Goal: Information Seeking & Learning: Learn about a topic

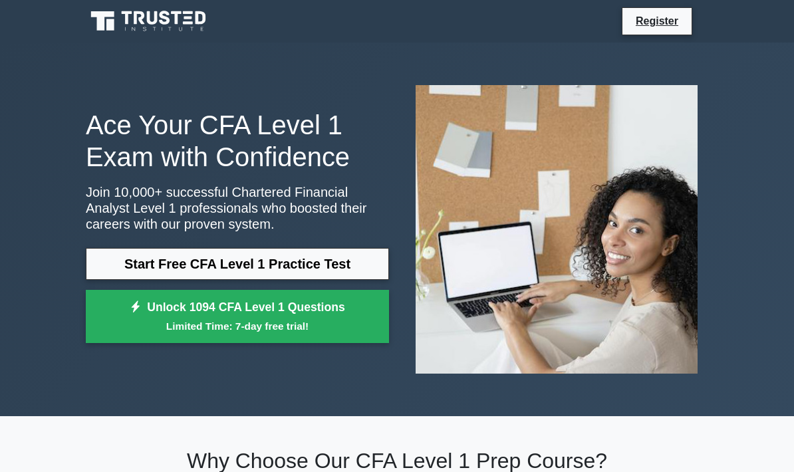
click at [139, 263] on link "Start Free CFA Level 1 Practice Test" at bounding box center [237, 264] width 303 height 32
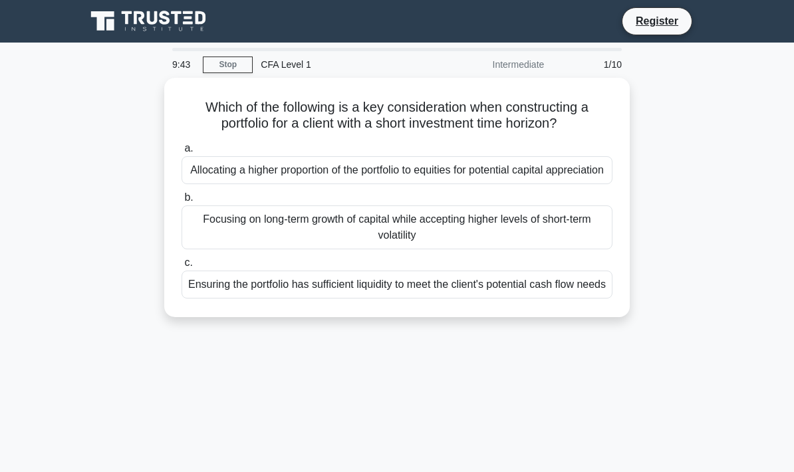
click at [188, 299] on div "Ensuring the portfolio has sufficient liquidity to meet the client's potential …" at bounding box center [397, 285] width 431 height 28
click at [182, 267] on input "c. Ensuring the portfolio has sufficient liquidity to meet the client's potenti…" at bounding box center [182, 263] width 0 height 9
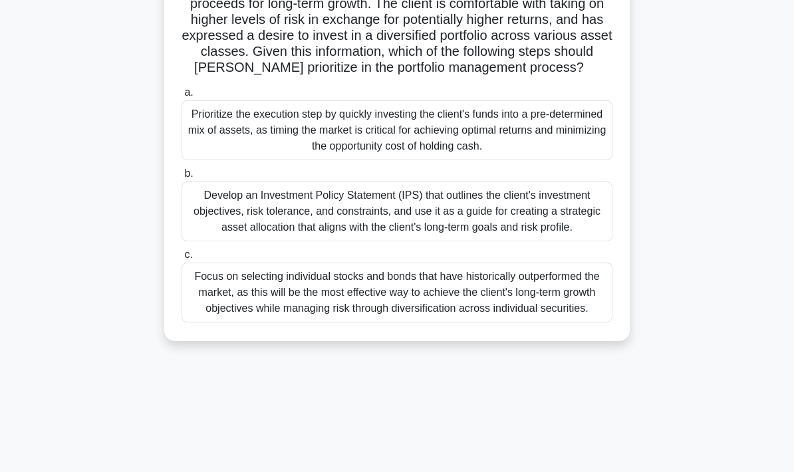
scroll to position [151, 0]
click at [221, 242] on div "Develop an Investment Policy Statement (IPS) that outlines the client's investm…" at bounding box center [397, 212] width 431 height 60
click at [182, 179] on input "b. Develop an Investment Policy Statement (IPS) that outlines the client's inve…" at bounding box center [182, 174] width 0 height 9
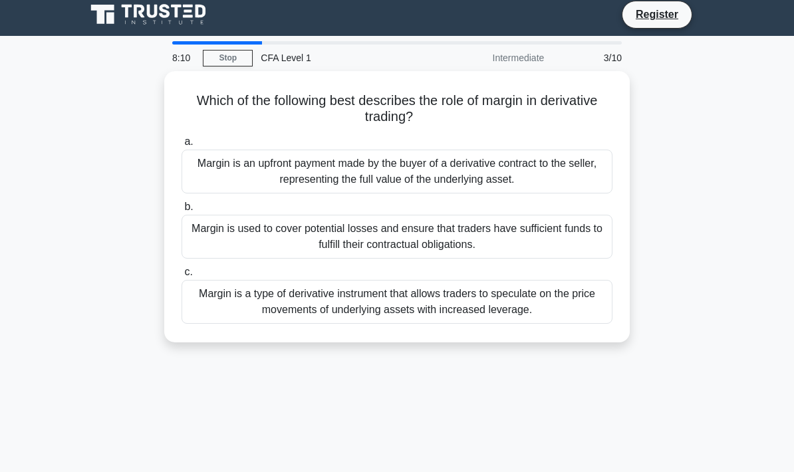
scroll to position [0, 0]
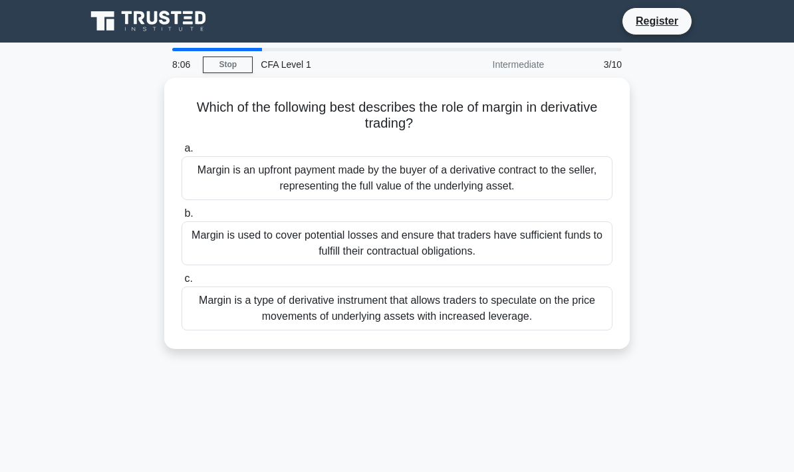
click at [99, 269] on div "Which of the following best describes the role of margin in derivative trading?…" at bounding box center [397, 221] width 639 height 287
click at [190, 246] on div "Margin is used to cover potential losses and ensure that traders have sufficien…" at bounding box center [397, 244] width 431 height 44
click at [182, 218] on input "b. Margin is used to cover potential losses and ensure that traders have suffic…" at bounding box center [182, 214] width 0 height 9
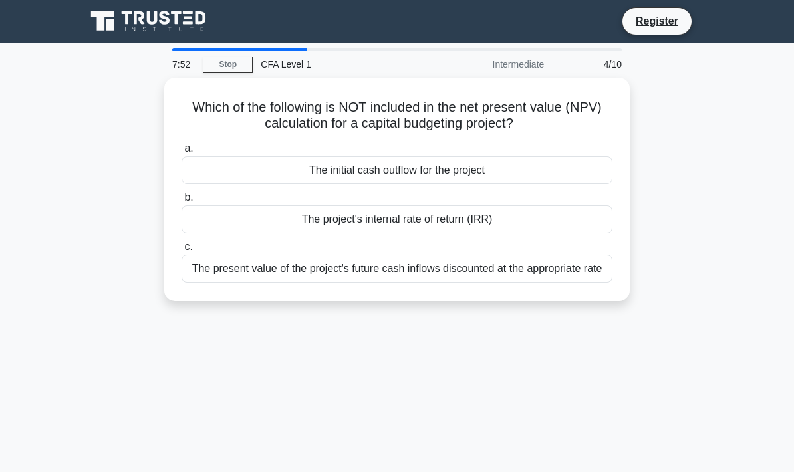
click at [214, 275] on div "The present value of the project's future cash inflows discounted at the approp…" at bounding box center [397, 269] width 431 height 28
click at [182, 251] on input "c. The present value of the project's future cash inflows discounted at the app…" at bounding box center [182, 247] width 0 height 9
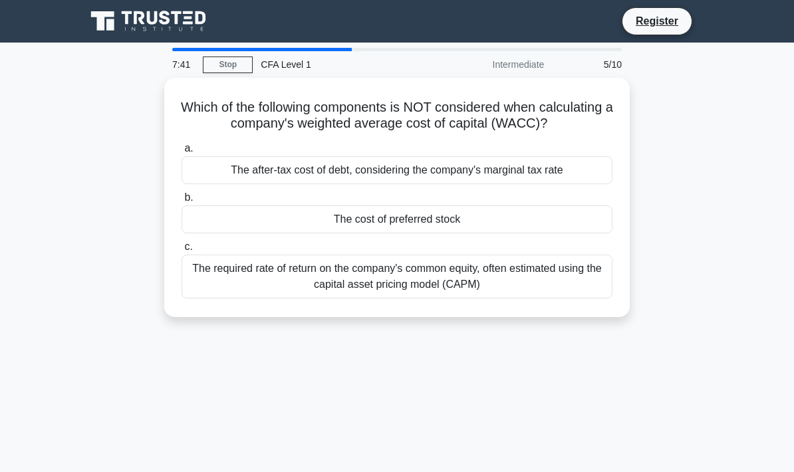
click at [224, 295] on div "The required rate of return on the company's common equity, often estimated usi…" at bounding box center [397, 277] width 431 height 44
click at [182, 251] on input "c. The required rate of return on the company's common equity, often estimated …" at bounding box center [182, 247] width 0 height 9
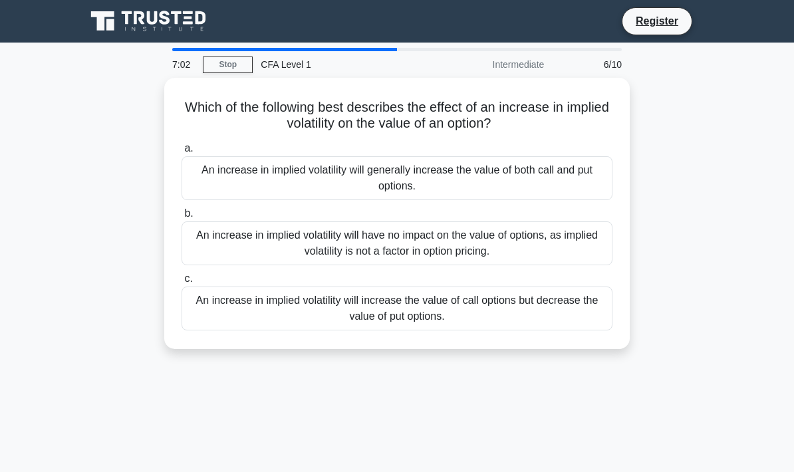
scroll to position [11, 0]
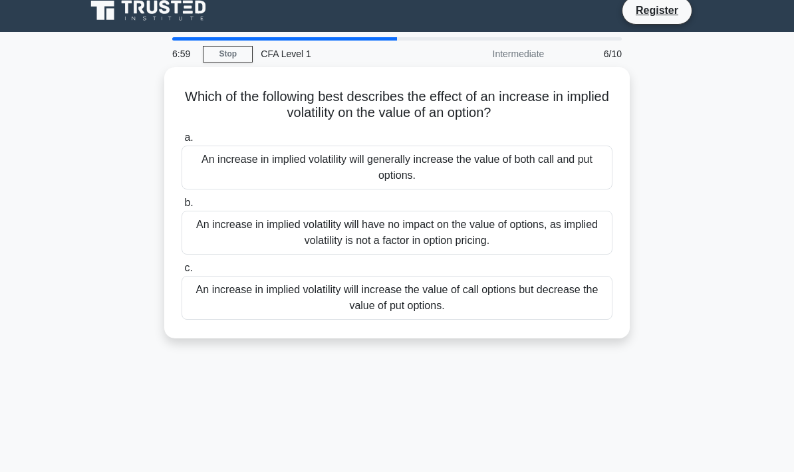
click at [223, 177] on div "An increase in implied volatility will generally increase the value of both cal…" at bounding box center [397, 168] width 431 height 44
click at [182, 142] on input "a. An increase in implied volatility will generally increase the value of both …" at bounding box center [182, 138] width 0 height 9
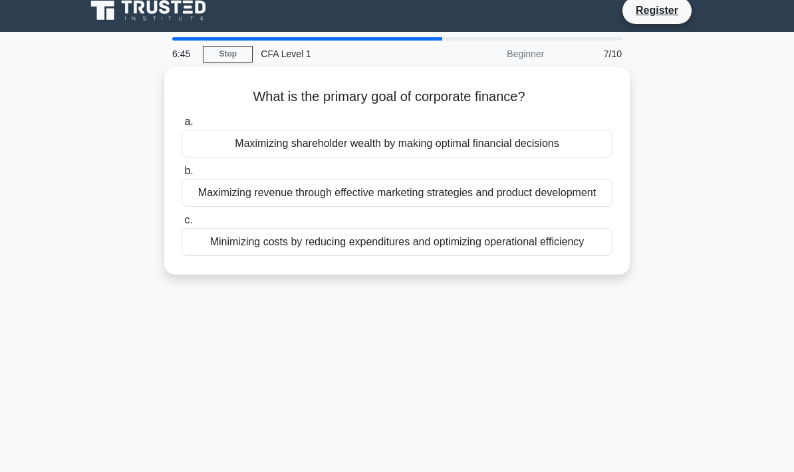
click at [217, 148] on div "Maximizing shareholder wealth by making optimal financial decisions" at bounding box center [397, 144] width 431 height 28
click at [182, 126] on input "a. Maximizing shareholder wealth by making optimal financial decisions" at bounding box center [182, 122] width 0 height 9
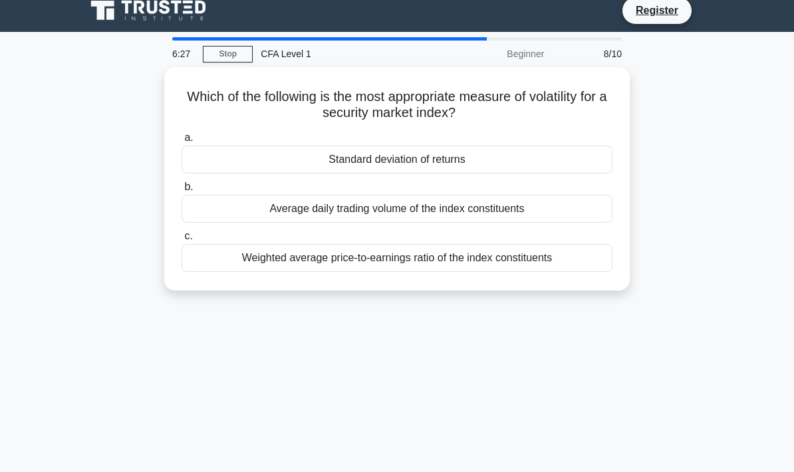
click at [208, 158] on div "Standard deviation of returns" at bounding box center [397, 160] width 431 height 28
click at [182, 142] on input "a. Standard deviation of returns" at bounding box center [182, 138] width 0 height 9
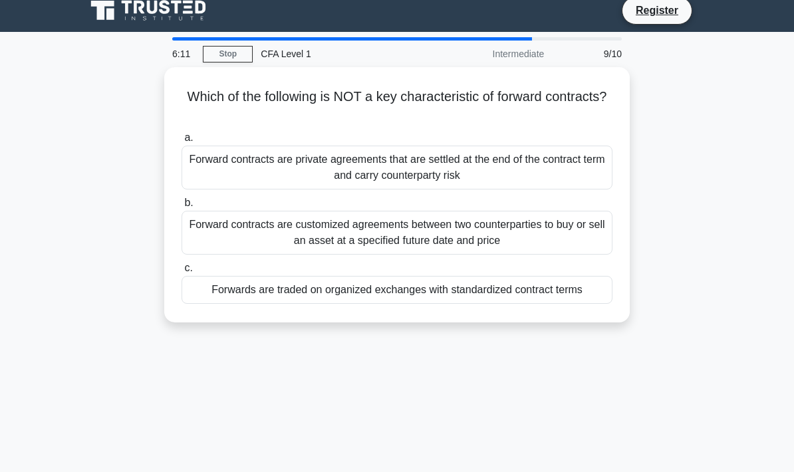
scroll to position [24, 0]
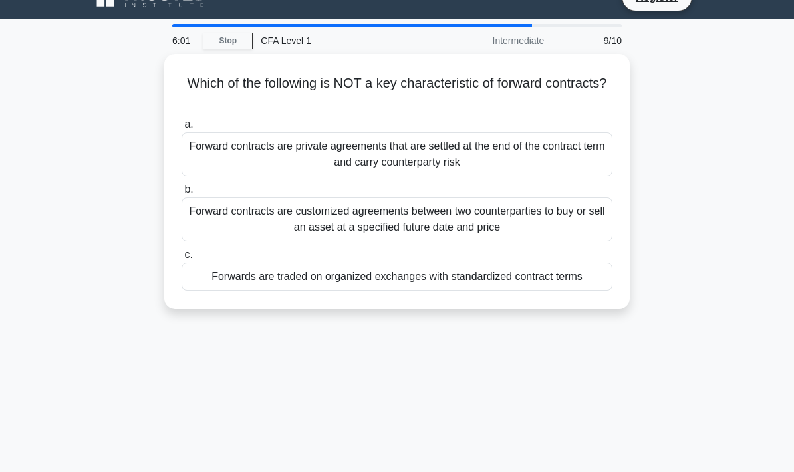
click at [245, 289] on div "Forwards are traded on organized exchanges with standardized contract terms" at bounding box center [397, 277] width 431 height 28
click at [182, 259] on input "c. Forwards are traded on organized exchanges with standardized contract terms" at bounding box center [182, 255] width 0 height 9
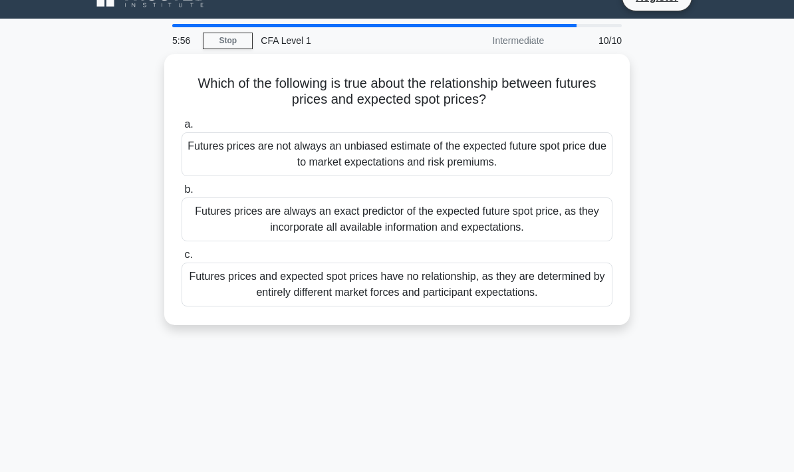
click at [270, 431] on div "5:56 Stop CFA Level 1 Intermediate 10/10 Which of the following is true about t…" at bounding box center [397, 356] width 639 height 665
click at [266, 416] on div "5:55 Stop CFA Level 1 Intermediate 10/10 Which of the following is true about t…" at bounding box center [397, 356] width 639 height 665
click at [215, 217] on div "Futures prices are always an exact predictor of the expected future spot price,…" at bounding box center [397, 220] width 431 height 44
click at [182, 194] on input "b. Futures prices are always an exact predictor of the expected future spot pri…" at bounding box center [182, 190] width 0 height 9
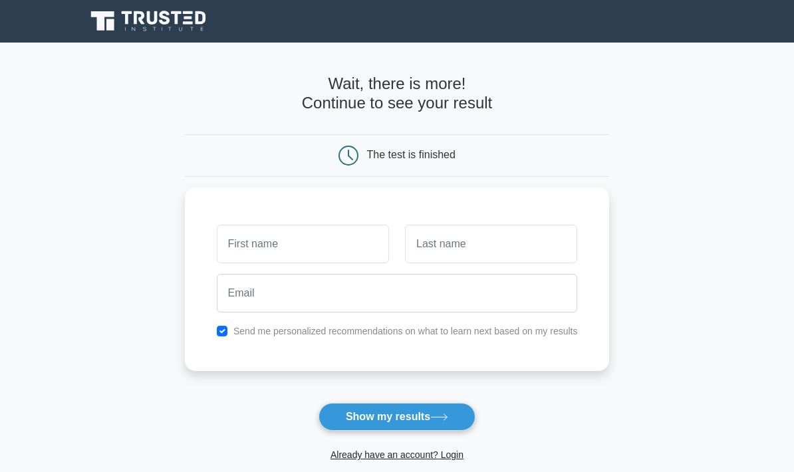
click at [219, 234] on input "text" at bounding box center [303, 244] width 172 height 39
type input "[PERSON_NAME]"
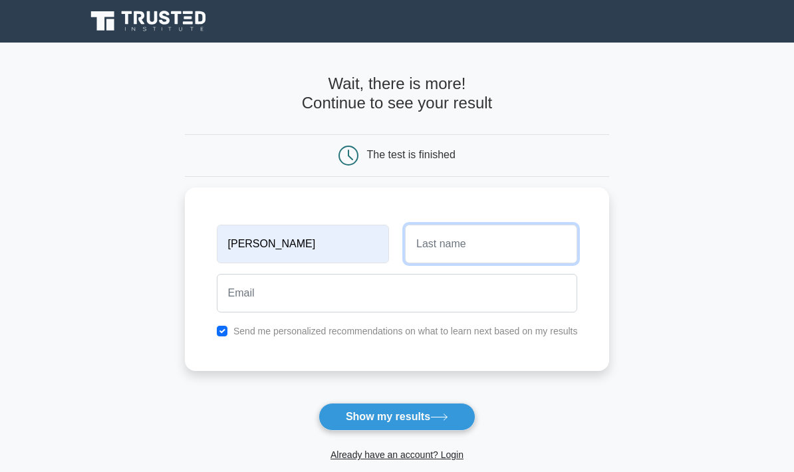
click at [444, 226] on input "text" at bounding box center [491, 244] width 172 height 39
type input "Aung"
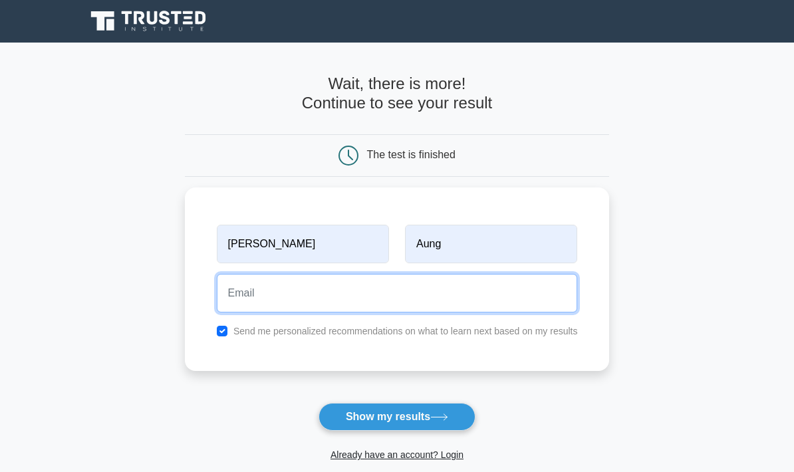
click at [217, 292] on input "email" at bounding box center [397, 293] width 361 height 39
type input "[EMAIL_ADDRESS][DOMAIN_NAME]"
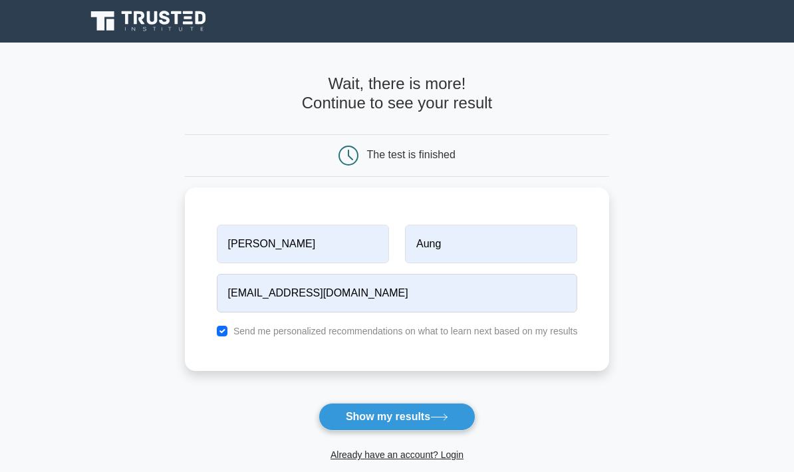
click at [347, 418] on button "Show my results" at bounding box center [397, 417] width 157 height 28
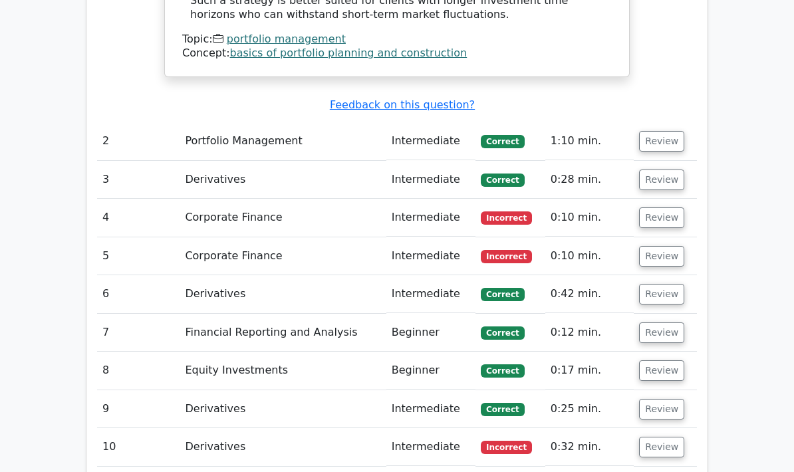
scroll to position [1573, 0]
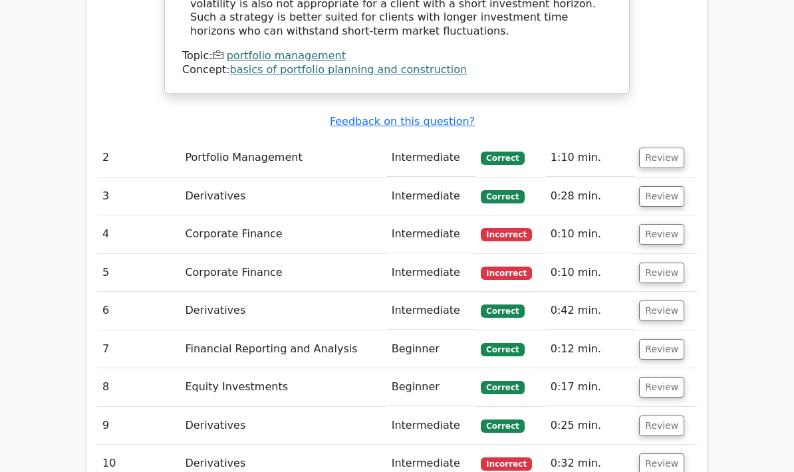
click at [663, 224] on button "Review" at bounding box center [661, 234] width 45 height 21
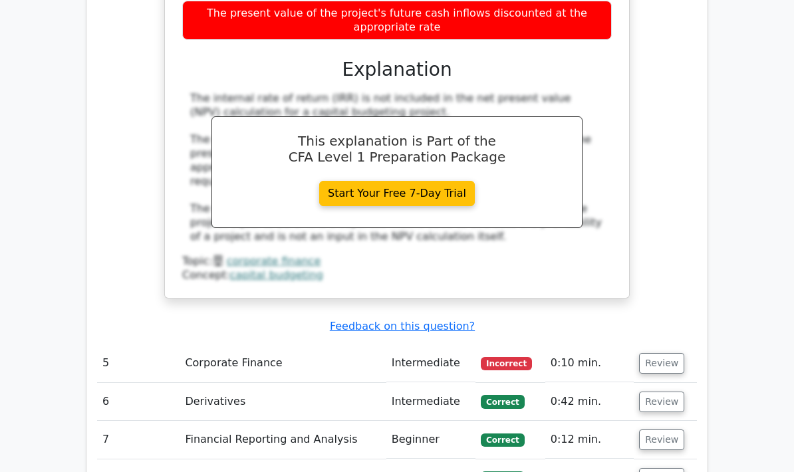
scroll to position [1992, 0]
click at [236, 345] on td "Corporate Finance" at bounding box center [283, 364] width 206 height 38
click at [666, 353] on button "Review" at bounding box center [661, 363] width 45 height 21
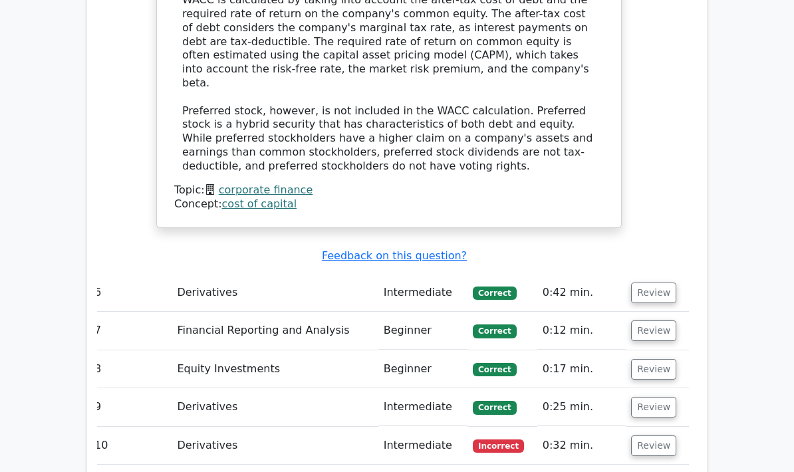
scroll to position [2696, 0]
click at [200, 427] on td "Derivatives" at bounding box center [275, 446] width 206 height 38
click at [219, 427] on td "Derivatives" at bounding box center [275, 446] width 206 height 38
click at [653, 436] on button "Review" at bounding box center [653, 446] width 45 height 21
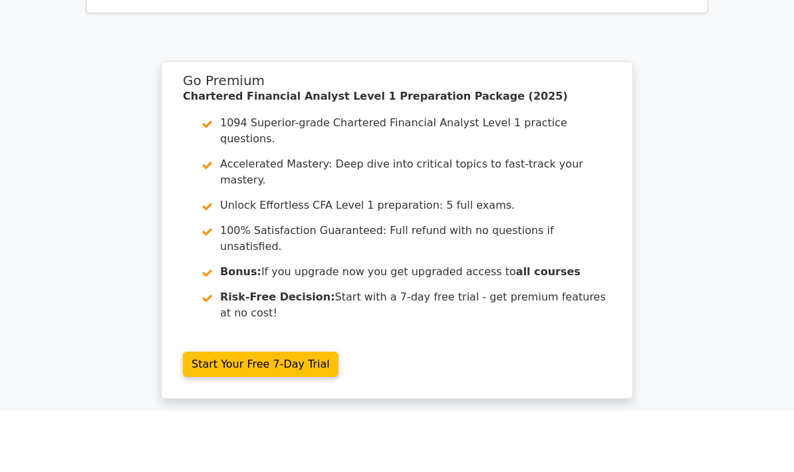
scroll to position [3838, 0]
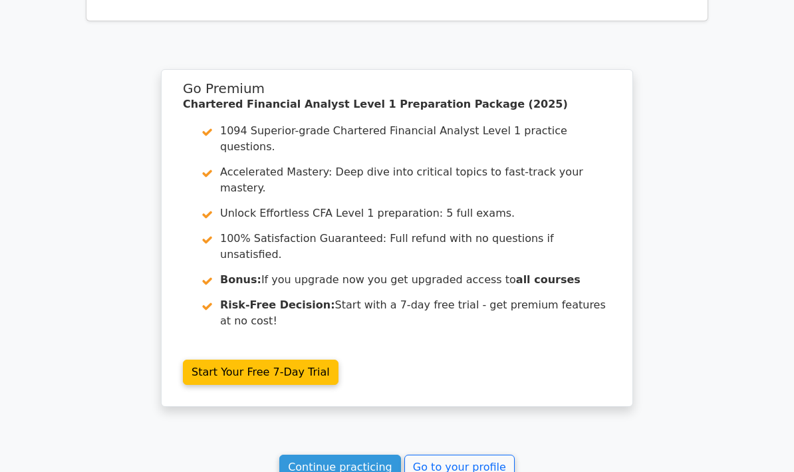
click at [320, 455] on link "Continue practicing" at bounding box center [340, 467] width 122 height 25
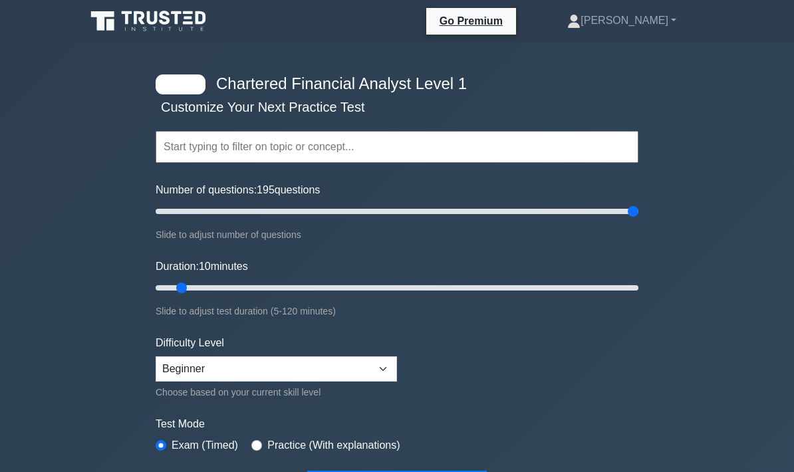
type input "200"
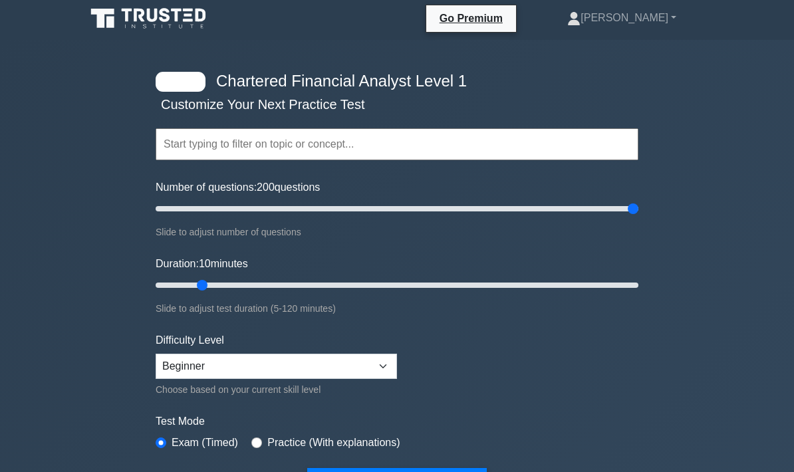
scroll to position [3, 0]
type input "120"
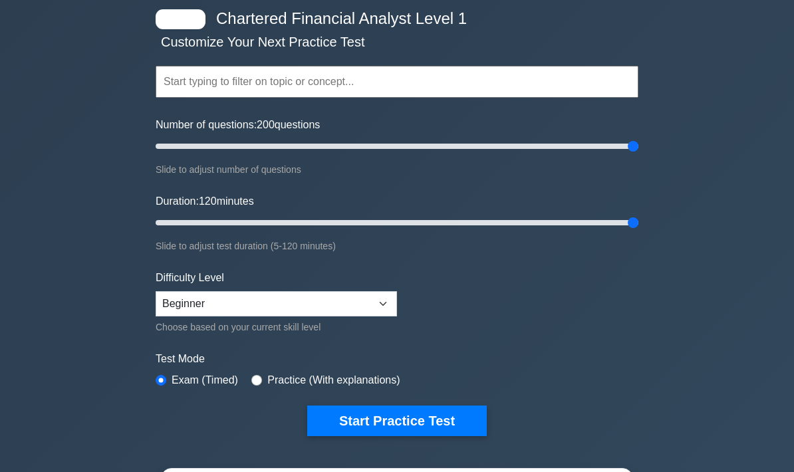
scroll to position [65, 0]
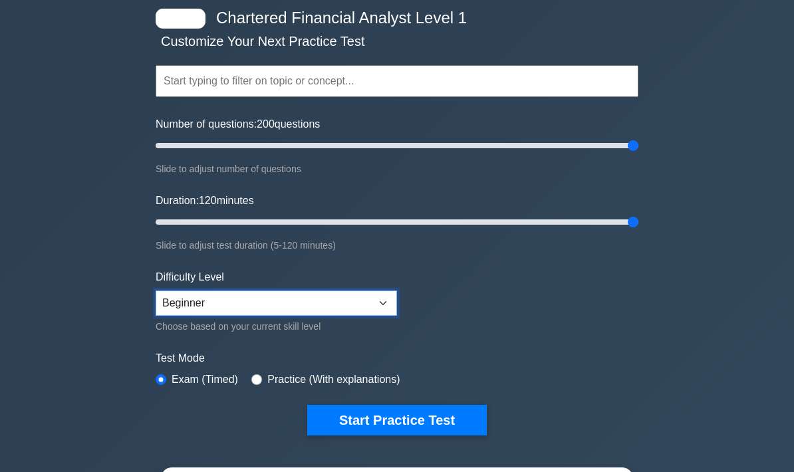
click at [243, 305] on select "Beginner Intermediate Expert" at bounding box center [276, 303] width 241 height 25
select select "expert"
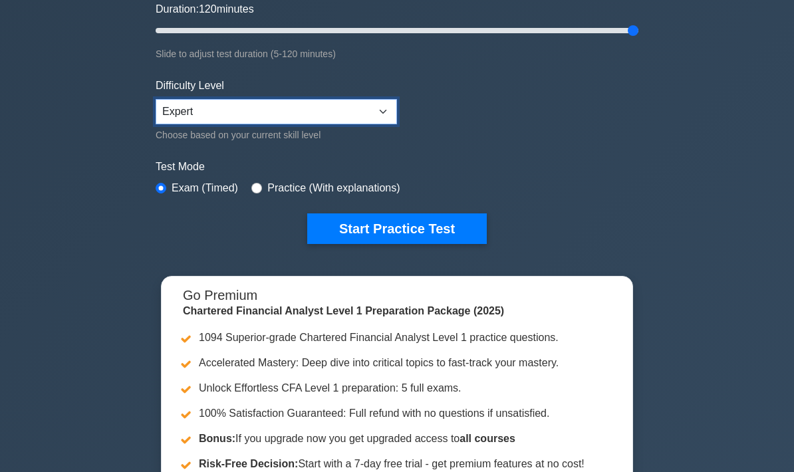
scroll to position [257, 0]
click at [342, 223] on button "Start Practice Test" at bounding box center [397, 229] width 180 height 31
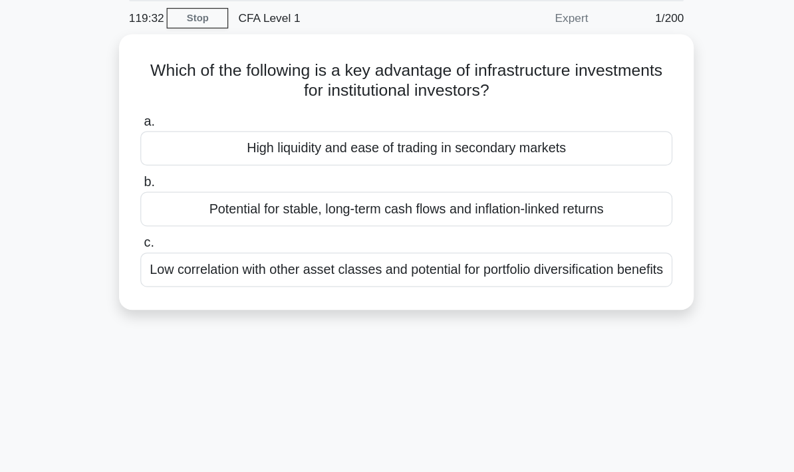
scroll to position [3, 0]
click at [182, 251] on div "Low correlation with other asset classes and potential for portfolio diversific…" at bounding box center [397, 265] width 431 height 28
click at [182, 239] on input "c. Low correlation with other asset classes and potential for portfolio diversi…" at bounding box center [182, 243] width 0 height 9
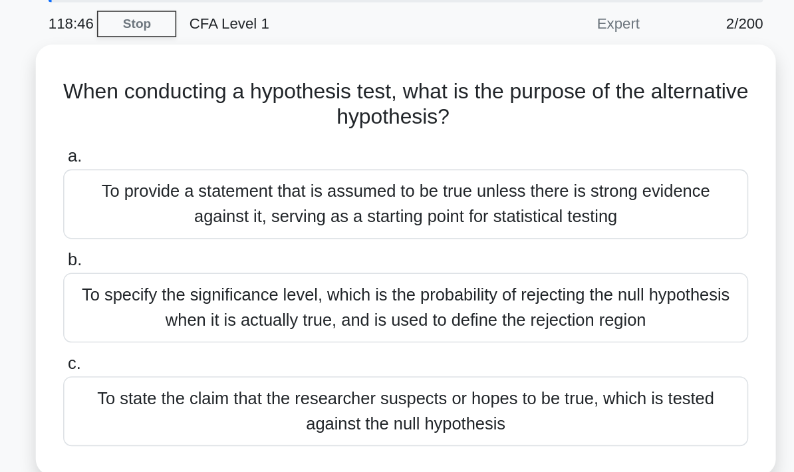
click at [182, 283] on div "To state the claim that the researcher suspects or hopes to be true, which is t…" at bounding box center [397, 305] width 431 height 44
click at [182, 271] on input "c. To state the claim that the researcher suspects or hopes to be true, which i…" at bounding box center [182, 275] width 0 height 9
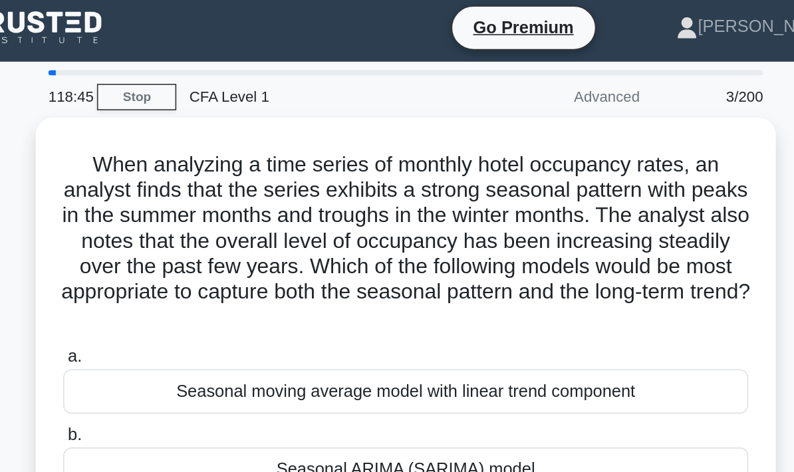
scroll to position [0, 0]
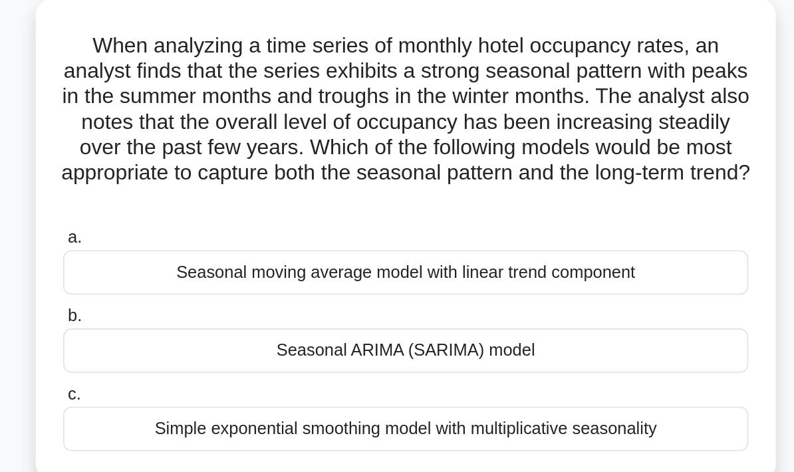
click at [182, 236] on div "Seasonal moving average model with linear trend component" at bounding box center [397, 250] width 431 height 28
click at [182, 224] on input "a. Seasonal moving average model with linear trend component" at bounding box center [182, 228] width 0 height 9
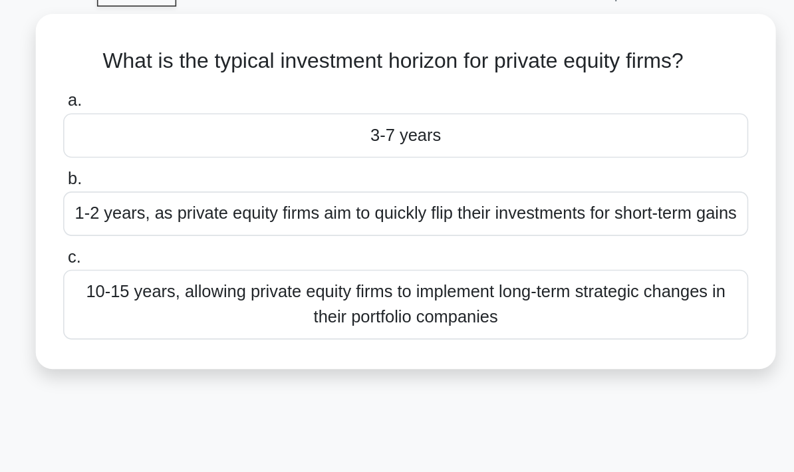
click at [182, 239] on div "10-15 years, allowing private equity firms to implement long-term strategic cha…" at bounding box center [397, 261] width 431 height 44
click at [182, 233] on input "c. 10-15 years, allowing private equity firms to implement long-term strategic …" at bounding box center [182, 231] width 0 height 9
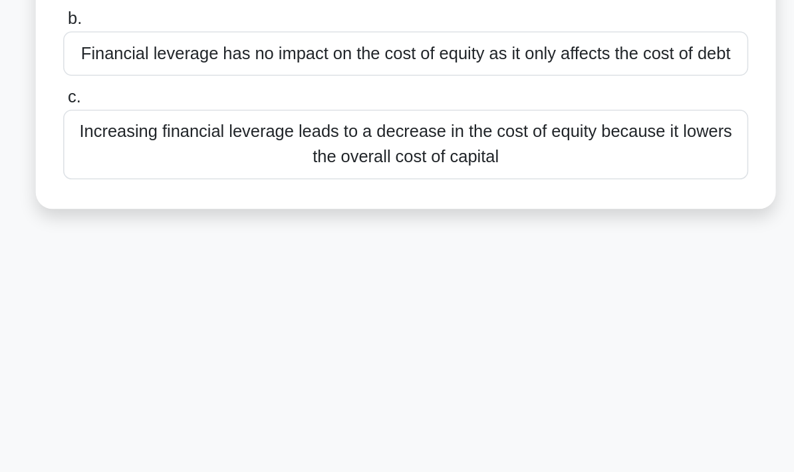
scroll to position [44, 0]
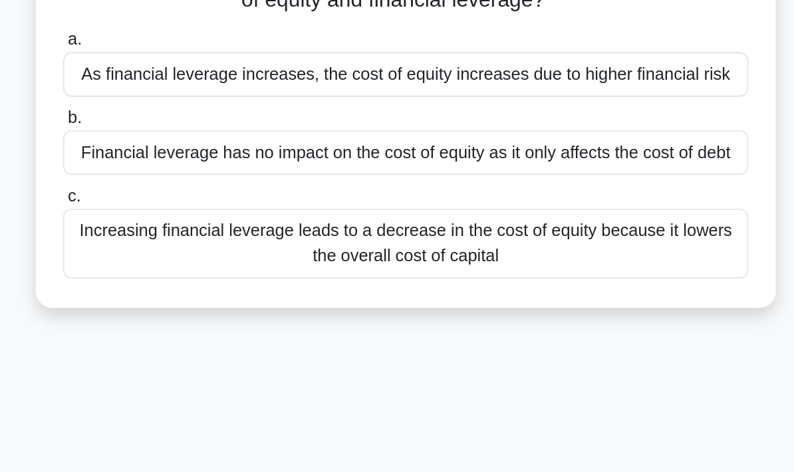
click at [182, 162] on div "Financial leverage has no impact on the cost of equity as it only affects the c…" at bounding box center [397, 176] width 431 height 28
click at [182, 150] on input "b. Financial leverage has no impact on the cost of equity as it only affects th…" at bounding box center [182, 154] width 0 height 9
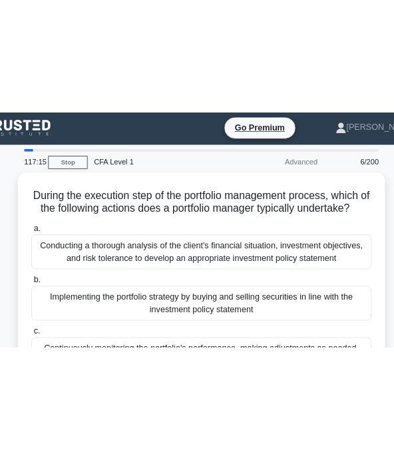
scroll to position [0, 0]
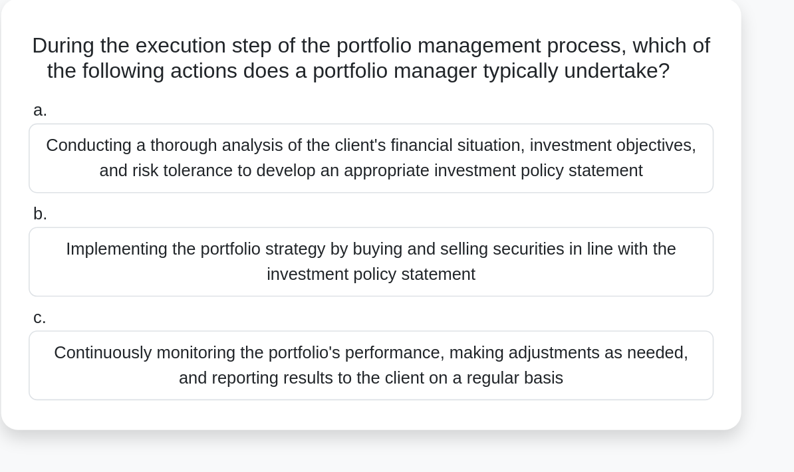
click at [182, 287] on div "Continuously monitoring the portfolio's performance, making adjustments as need…" at bounding box center [397, 309] width 431 height 44
click at [182, 277] on input "c. Continuously monitoring the portfolio's performance, making adjustments as n…" at bounding box center [182, 279] width 0 height 9
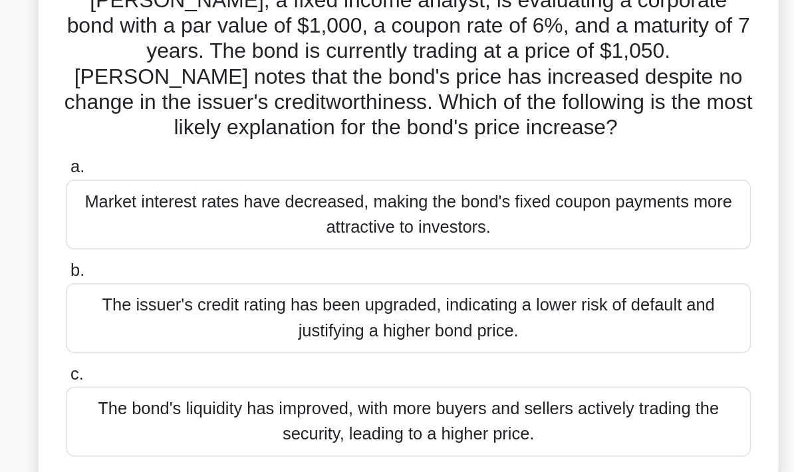
click at [182, 220] on div "Market interest rates have decreased, making the bond's fixed coupon payments m…" at bounding box center [397, 242] width 431 height 44
click at [182, 208] on input "a. Market interest rates have decreased, making the bond's fixed coupon payment…" at bounding box center [182, 212] width 0 height 9
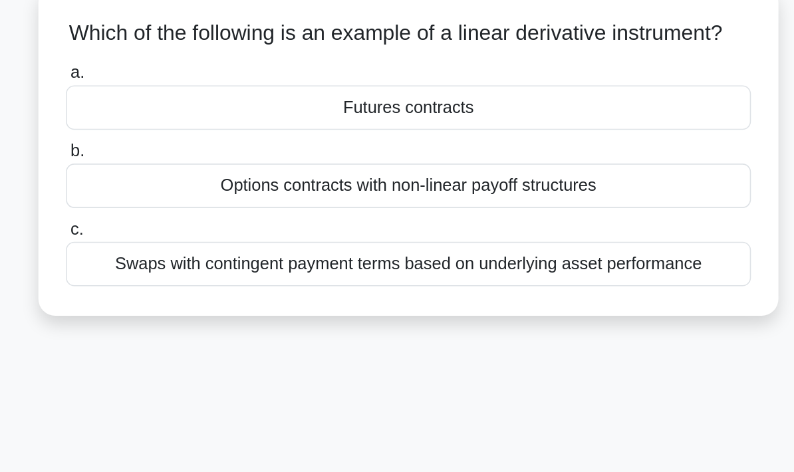
click at [182, 140] on div "Futures contracts" at bounding box center [397, 154] width 431 height 28
click at [182, 128] on input "a. Futures contracts" at bounding box center [182, 132] width 0 height 9
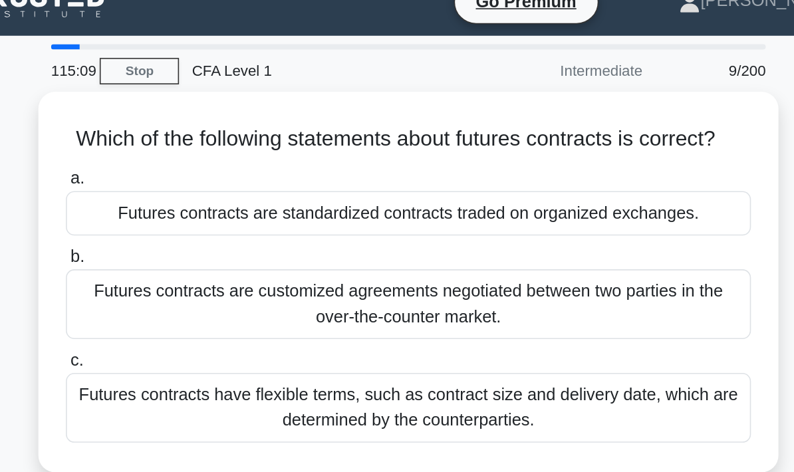
click at [182, 140] on div "Futures contracts are standardized contracts traded on organized exchanges." at bounding box center [397, 154] width 431 height 28
click at [182, 134] on input "a. Futures contracts are standardized contracts traded on organized exchanges." at bounding box center [182, 132] width 0 height 9
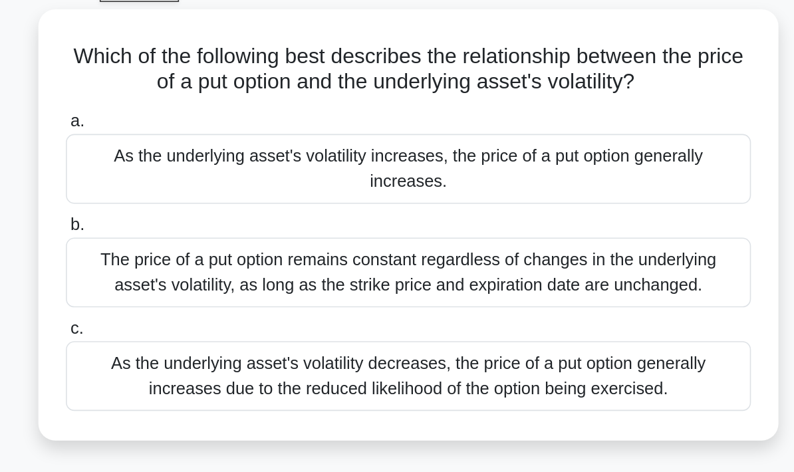
click at [182, 156] on div "As the underlying asset's volatility increases, the price of a put option gener…" at bounding box center [397, 178] width 431 height 44
click at [182, 144] on input "a. As the underlying asset's volatility increases, the price of a put option ge…" at bounding box center [182, 148] width 0 height 9
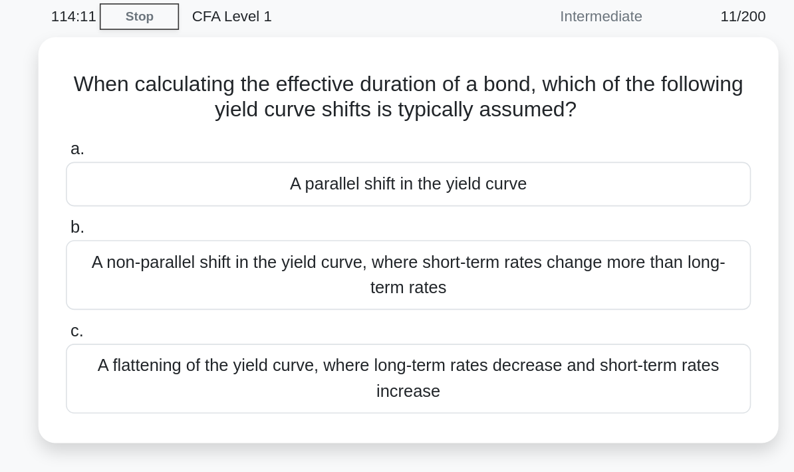
click at [182, 156] on div "A parallel shift in the yield curve" at bounding box center [397, 170] width 431 height 28
click at [182, 144] on input "a. A parallel shift in the yield curve" at bounding box center [182, 148] width 0 height 9
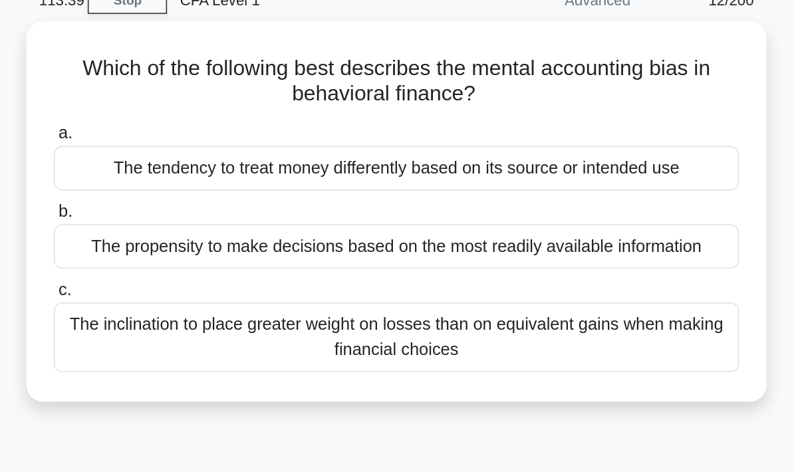
click at [182, 255] on div "The inclination to place greater weight on losses than on equivalent gains when…" at bounding box center [397, 277] width 431 height 44
click at [182, 243] on input "c. The inclination to place greater weight on losses than on equivalent gains w…" at bounding box center [182, 247] width 0 height 9
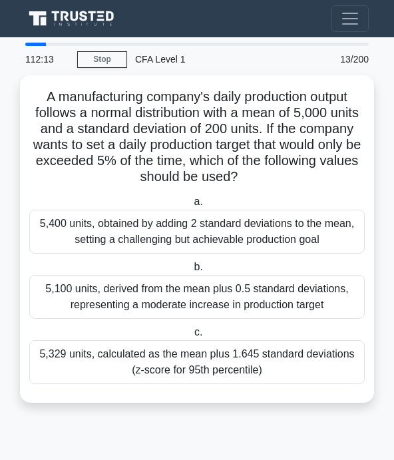
click at [186, 384] on div "5,329 units, calculated as the mean plus 1.645 standard deviations (z-score for…" at bounding box center [196, 362] width 335 height 44
click at [192, 337] on input "c. 5,329 units, calculated as the mean plus 1.645 standard deviations (z-score …" at bounding box center [192, 332] width 0 height 9
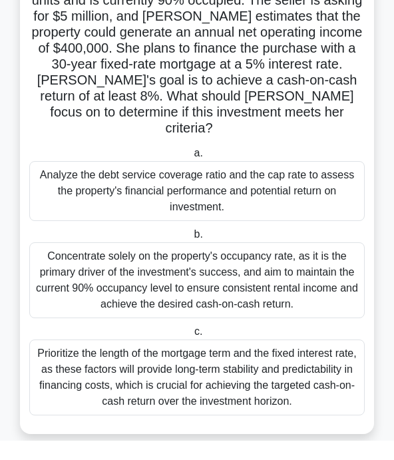
scroll to position [125, 0]
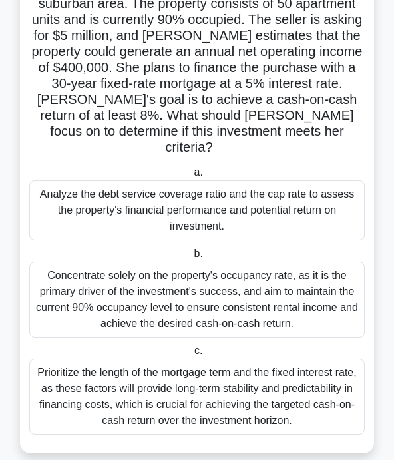
click at [96, 434] on div "Prioritize the length of the mortgage term and the fixed interest rate, as thes…" at bounding box center [196, 397] width 335 height 76
click at [192, 355] on input "c. Prioritize the length of the mortgage term and the fixed interest rate, as t…" at bounding box center [192, 351] width 0 height 9
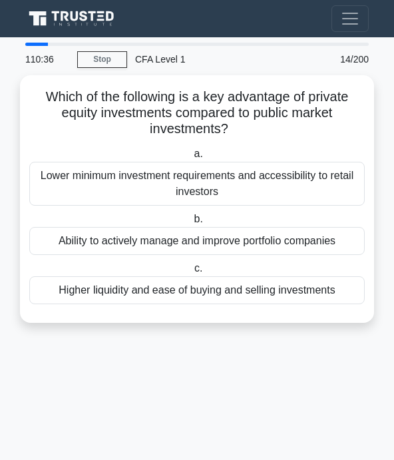
scroll to position [20, 0]
click at [73, 227] on div "Ability to actively manage and improve portfolio companies" at bounding box center [196, 241] width 335 height 28
click at [191, 220] on input "b. Ability to actively manage and improve portfolio companies" at bounding box center [191, 219] width 0 height 9
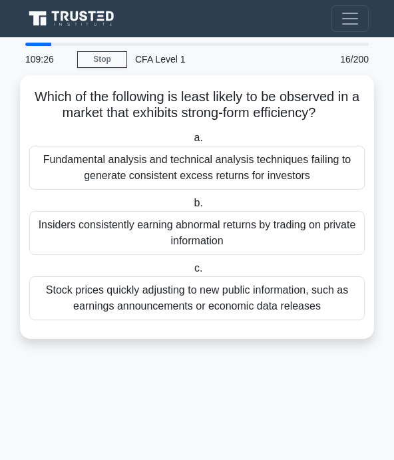
click at [72, 284] on div "Stock prices quickly adjusting to new public information, such as earnings anno…" at bounding box center [196, 298] width 335 height 44
click at [192, 273] on input "c. Stock prices quickly adjusting to new public information, such as earnings a…" at bounding box center [192, 268] width 0 height 9
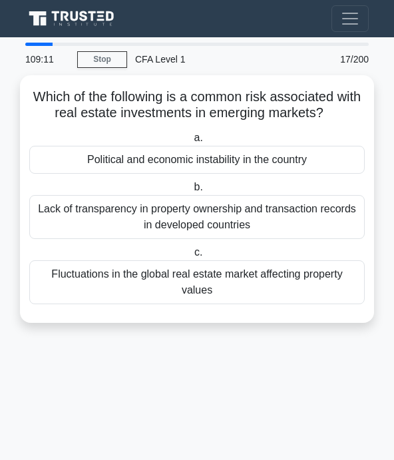
click at [111, 148] on div "Political and economic instability in the country" at bounding box center [196, 160] width 335 height 28
click at [191, 142] on input "a. Political and economic instability in the country" at bounding box center [191, 138] width 0 height 9
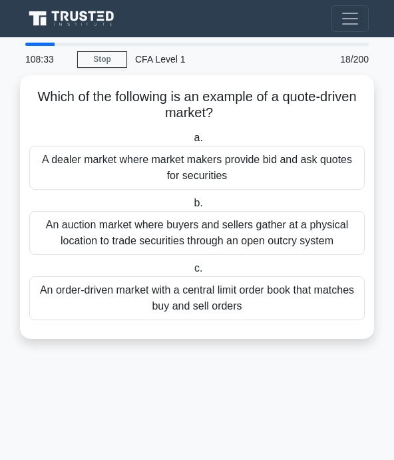
click at [183, 154] on div "A dealer market where market makers provide bid and ask quotes for securities" at bounding box center [196, 168] width 335 height 44
click at [191, 142] on input "a. A dealer market where market makers provide bid and ask quotes for securities" at bounding box center [191, 138] width 0 height 9
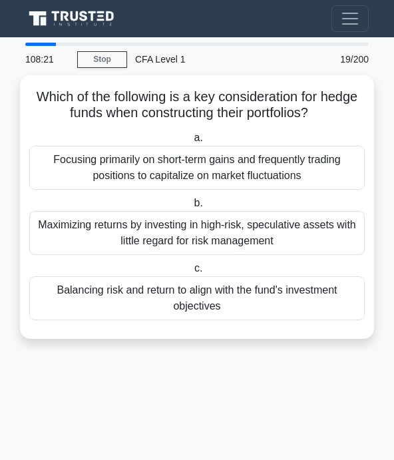
click at [80, 282] on div "Balancing risk and return to align with the fund's investment objectives" at bounding box center [196, 298] width 335 height 44
click at [192, 273] on input "c. Balancing risk and return to align with the fund's investment objectives" at bounding box center [192, 268] width 0 height 9
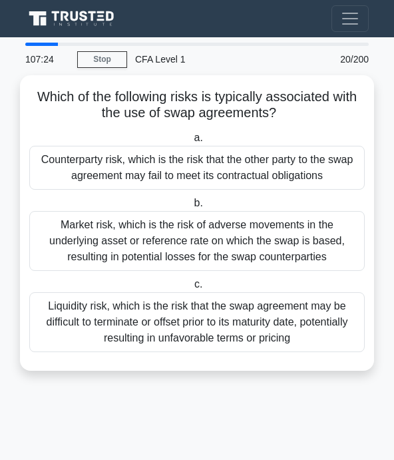
click at [293, 130] on label "a. Counterparty risk, which is the risk that the other party to the swap agreem…" at bounding box center [196, 160] width 335 height 60
click at [191, 134] on input "a. Counterparty risk, which is the risk that the other party to the swap agreem…" at bounding box center [191, 138] width 0 height 9
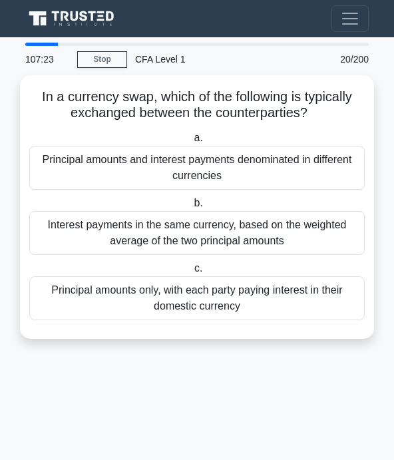
click at [299, 146] on div "Principal amounts and interest payments denominated in different currencies" at bounding box center [196, 168] width 335 height 44
click at [191, 142] on input "a. Principal amounts and interest payments denominated in different currencies" at bounding box center [191, 138] width 0 height 9
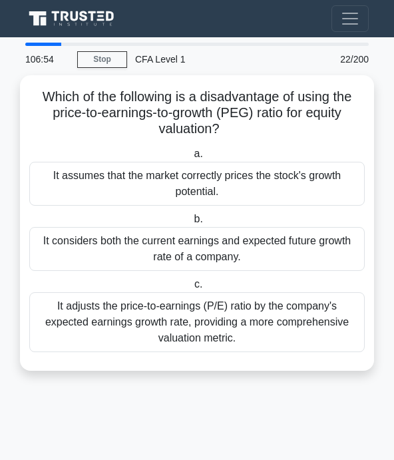
click at [343, 162] on div "It assumes that the market correctly prices the stock's growth potential." at bounding box center [196, 184] width 335 height 44
click at [191, 158] on input "a. It assumes that the market correctly prices the stock's growth potential." at bounding box center [191, 154] width 0 height 9
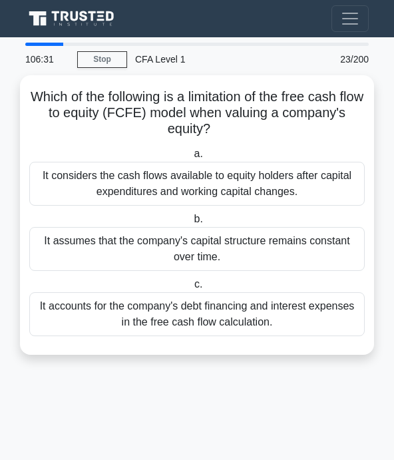
click at [351, 227] on div "It assumes that the company's capital structure remains constant over time." at bounding box center [196, 249] width 335 height 44
click at [191, 224] on input "b. It assumes that the company's capital structure remains constant over time." at bounding box center [191, 219] width 0 height 9
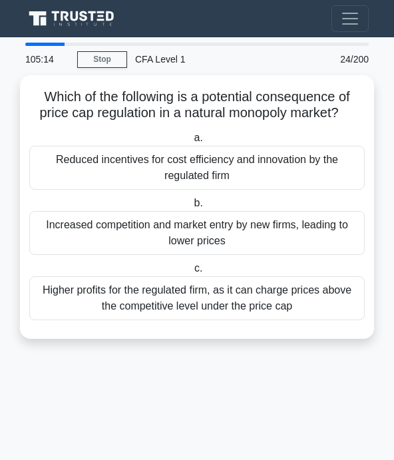
click at [59, 284] on div "Higher profits for the regulated firm, as it can charge prices above the compet…" at bounding box center [196, 298] width 335 height 44
click at [192, 273] on input "c. Higher profits for the regulated firm, as it can charge prices above the com…" at bounding box center [192, 268] width 0 height 9
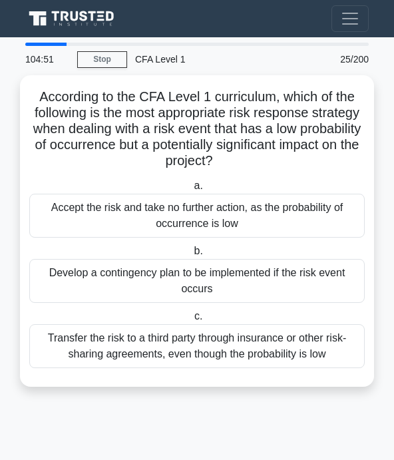
click at [142, 259] on div "Develop a contingency plan to be implemented if the risk event occurs" at bounding box center [196, 281] width 335 height 44
click at [191, 247] on input "b. Develop a contingency plan to be implemented if the risk event occurs" at bounding box center [191, 251] width 0 height 9
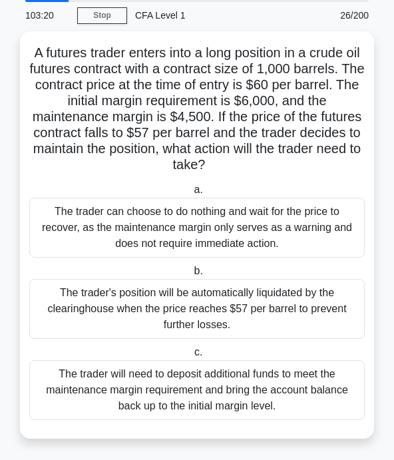
scroll to position [66, 0]
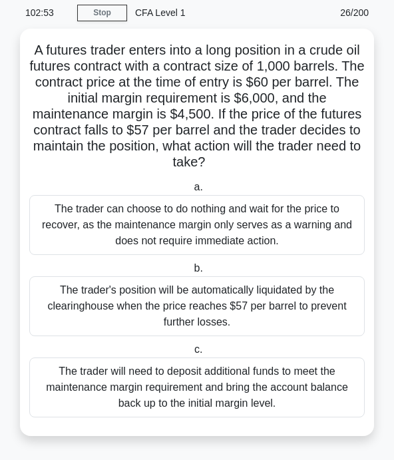
click at [317, 220] on div "The trader can choose to do nothing and wait for the price to recover, as the m…" at bounding box center [196, 225] width 335 height 60
click at [191, 192] on input "a. The trader can choose to do nothing and wait for the price to recover, as th…" at bounding box center [191, 187] width 0 height 9
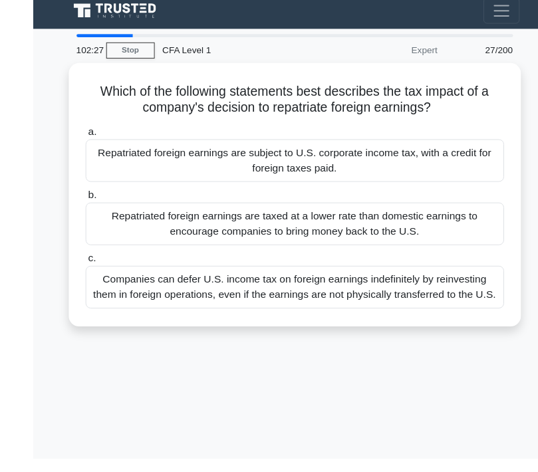
scroll to position [12, 0]
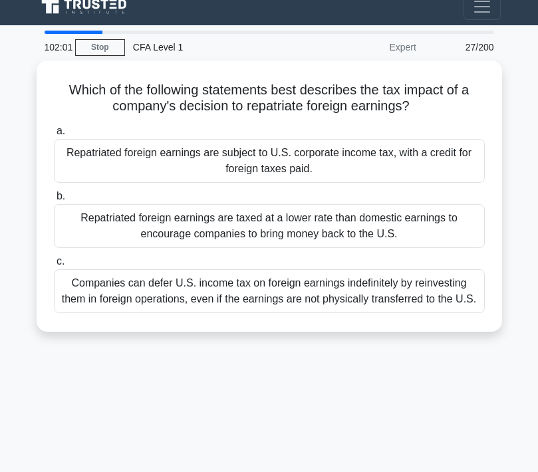
click at [423, 305] on div "Companies can defer U.S. income tax on foreign earnings indefinitely by reinves…" at bounding box center [269, 291] width 431 height 44
click at [54, 266] on input "c. Companies can defer U.S. income tax on foreign earnings indefinitely by rein…" at bounding box center [54, 261] width 0 height 9
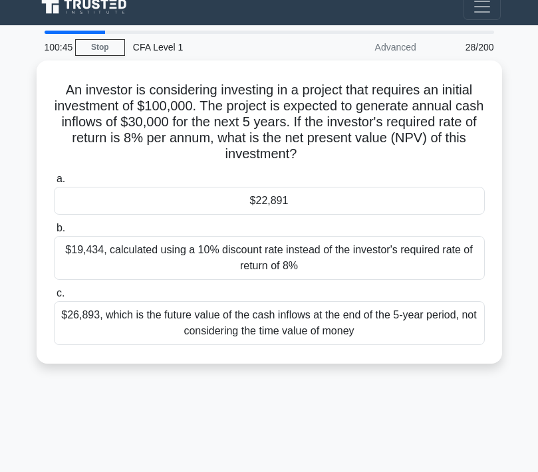
click at [207, 197] on div "$22,891" at bounding box center [269, 201] width 431 height 28
click at [54, 184] on input "a. $22,891" at bounding box center [54, 179] width 0 height 9
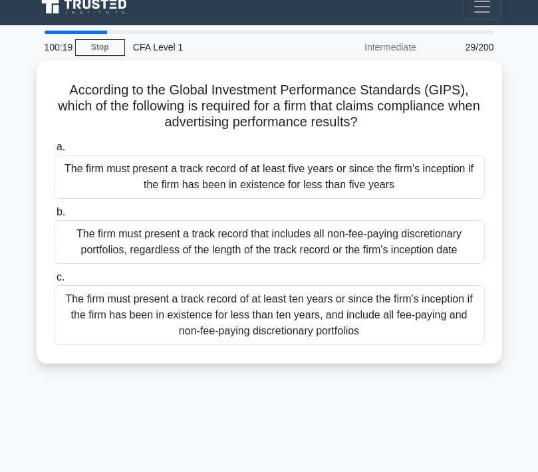
click at [114, 345] on div "The firm must present a track record of at least ten years or since the firm's …" at bounding box center [269, 315] width 431 height 60
click at [54, 282] on input "c. The firm must present a track record of at least ten years or since the firm…" at bounding box center [54, 277] width 0 height 9
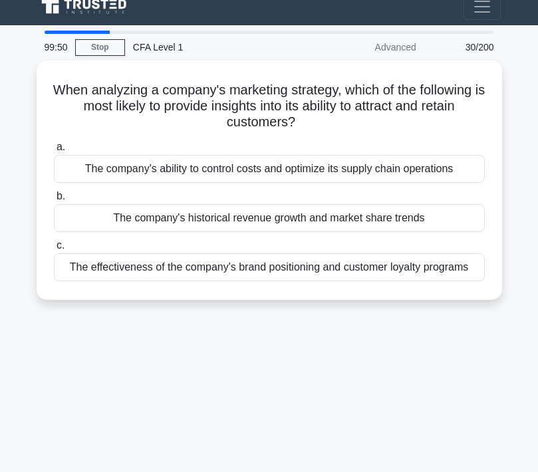
click at [158, 275] on div "The effectiveness of the company's brand positioning and customer loyalty progr…" at bounding box center [269, 267] width 431 height 28
click at [54, 250] on input "c. The effectiveness of the company's brand positioning and customer loyalty pr…" at bounding box center [54, 245] width 0 height 9
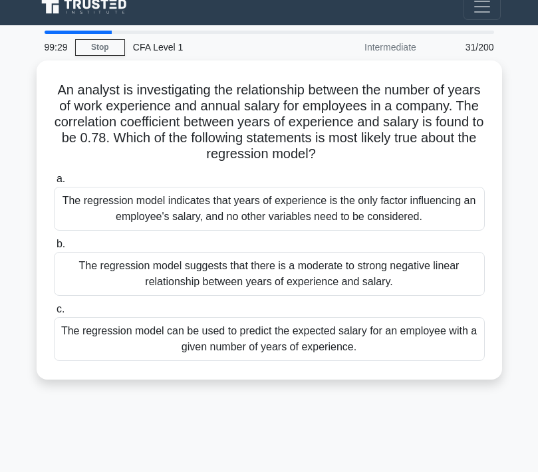
click at [84, 361] on div "The regression model can be used to predict the expected salary for an employee…" at bounding box center [269, 339] width 431 height 44
click at [54, 314] on input "c. The regression model can be used to predict the expected salary for an emplo…" at bounding box center [54, 309] width 0 height 9
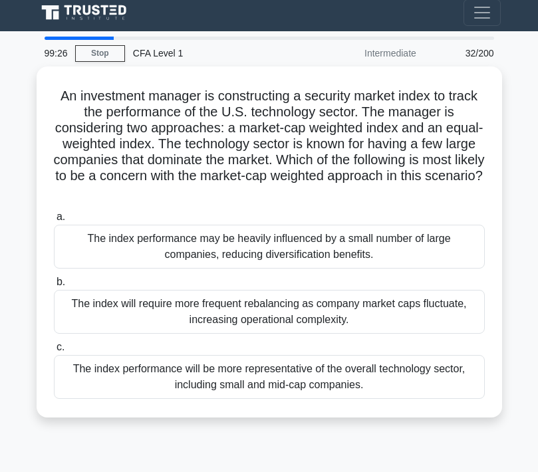
scroll to position [0, 0]
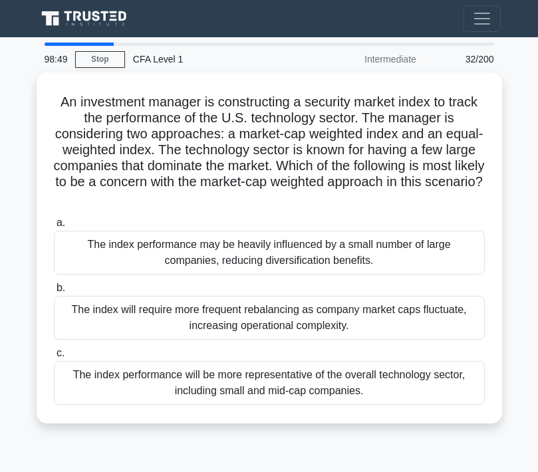
click at [70, 248] on div "The index performance may be heavily influenced by a small number of large comp…" at bounding box center [269, 253] width 431 height 44
click at [54, 227] on input "a. The index performance may be heavily influenced by a small number of large c…" at bounding box center [54, 223] width 0 height 9
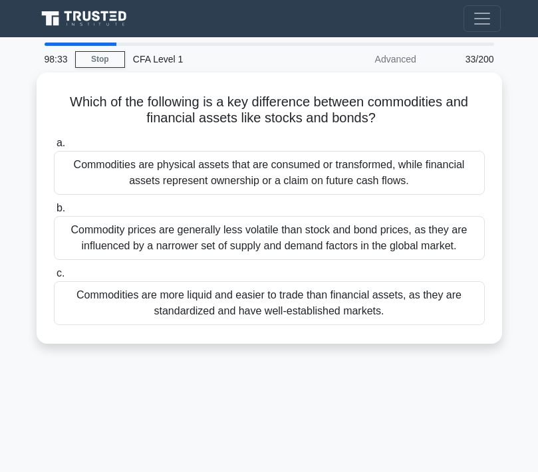
click at [78, 254] on div "Commodity prices are generally less volatile than stock and bond prices, as the…" at bounding box center [269, 238] width 431 height 44
click at [54, 213] on input "b. Commodity prices are generally less volatile than stock and bond prices, as …" at bounding box center [54, 208] width 0 height 9
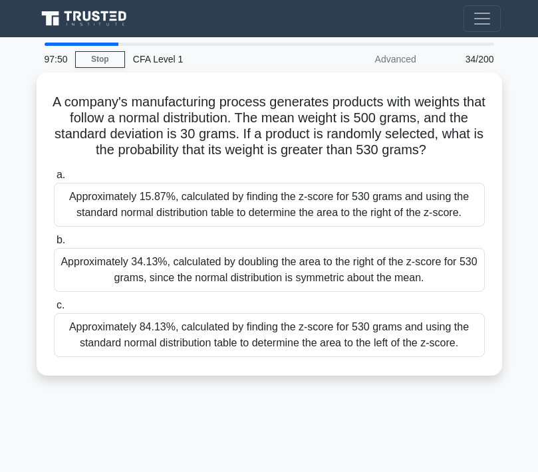
click at [140, 227] on div "Approximately 15.87%, calculated by finding the z-score for 530 grams and using…" at bounding box center [269, 205] width 431 height 44
click at [54, 180] on input "a. Approximately 15.87%, calculated by finding the z-score for 530 grams and us…" at bounding box center [54, 175] width 0 height 9
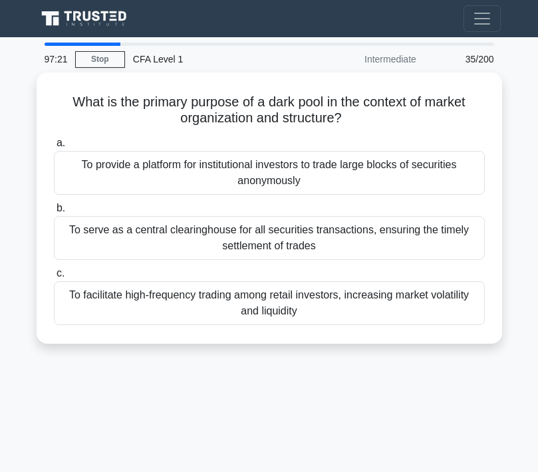
click at [111, 240] on div "To serve as a central clearinghouse for all securities transactions, ensuring t…" at bounding box center [269, 238] width 431 height 44
click at [54, 213] on input "b. To serve as a central clearinghouse for all securities transactions, ensurin…" at bounding box center [54, 208] width 0 height 9
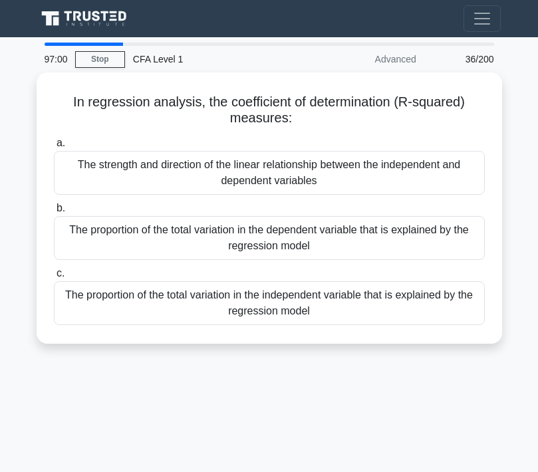
click at [184, 246] on div "The proportion of the total variation in the dependent variable that is explain…" at bounding box center [269, 238] width 431 height 44
click at [54, 213] on input "b. The proportion of the total variation in the dependent variable that is expl…" at bounding box center [54, 208] width 0 height 9
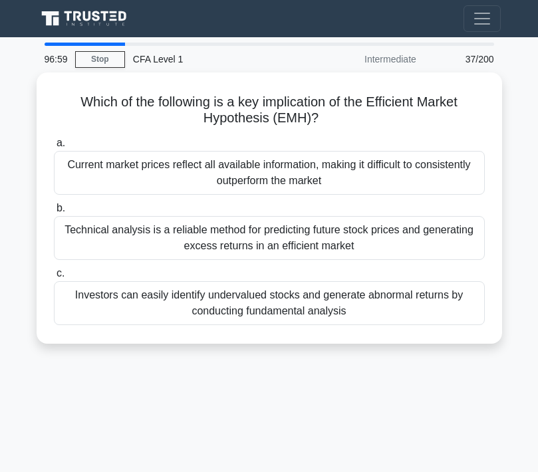
click at [190, 235] on div "Technical analysis is a reliable method for predicting future stock prices and …" at bounding box center [269, 238] width 431 height 44
click at [54, 213] on input "b. Technical analysis is a reliable method for predicting future stock prices a…" at bounding box center [54, 208] width 0 height 9
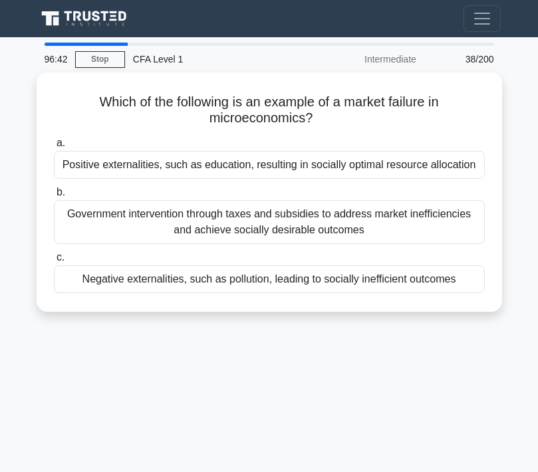
click at [273, 293] on div "Negative externalities, such as pollution, leading to socially inefficient outc…" at bounding box center [269, 279] width 431 height 28
click at [54, 262] on input "c. Negative externalities, such as pollution, leading to socially inefficient o…" at bounding box center [54, 257] width 0 height 9
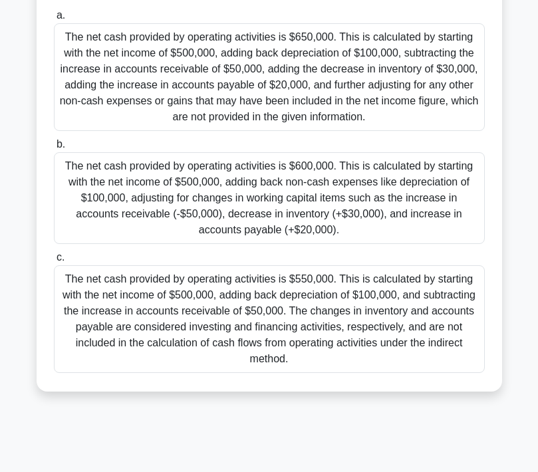
scroll to position [208, 0]
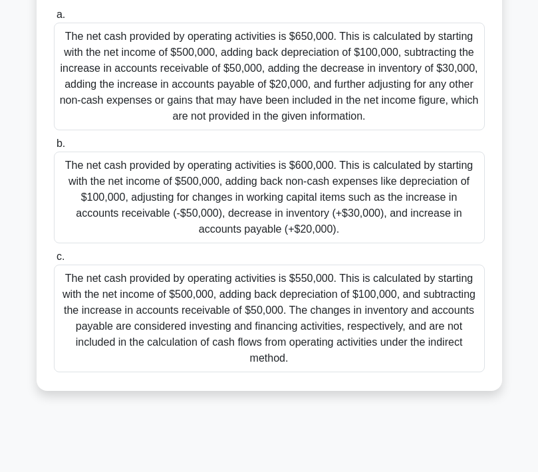
click at [160, 371] on div "The net cash provided by operating activities is $550,000. This is calculated b…" at bounding box center [269, 319] width 431 height 108
click at [54, 261] on input "c. The net cash provided by operating activities is $550,000. This is calculate…" at bounding box center [54, 257] width 0 height 9
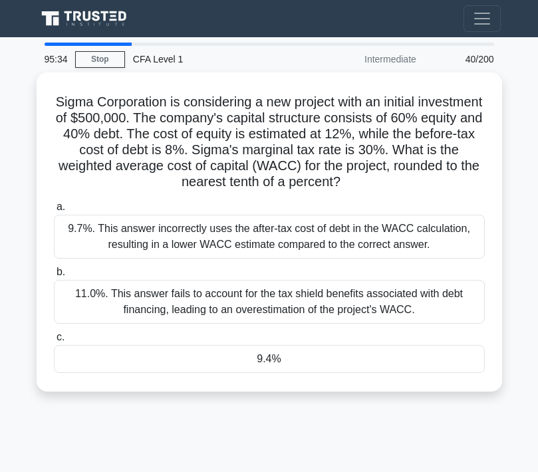
scroll to position [25, 0]
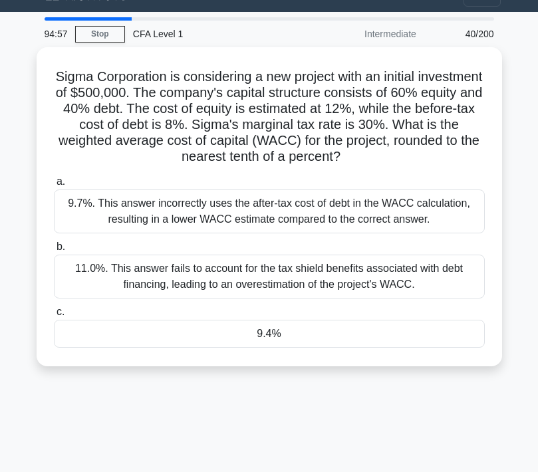
click at [102, 348] on div "9.4%" at bounding box center [269, 334] width 431 height 28
click at [54, 317] on input "c. 9.4%" at bounding box center [54, 312] width 0 height 9
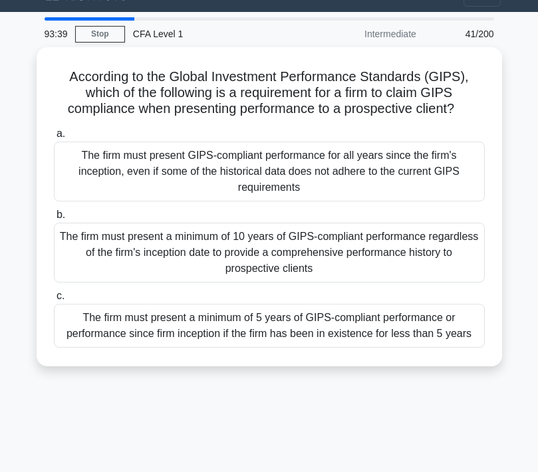
click at [400, 267] on div "The firm must present a minimum of 10 years of GIPS-compliant performance regar…" at bounding box center [269, 253] width 431 height 60
click at [54, 220] on input "b. The firm must present a minimum of 10 years of GIPS-compliant performance re…" at bounding box center [54, 215] width 0 height 9
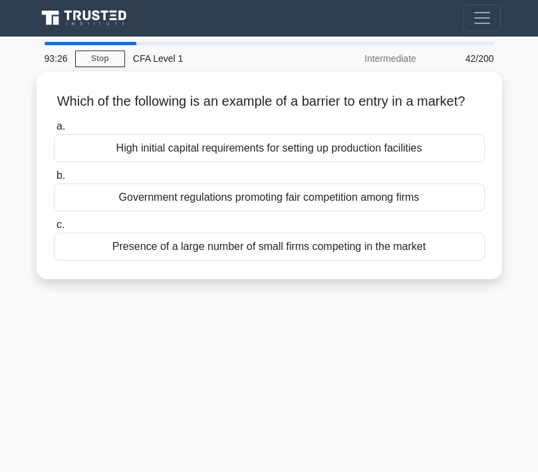
scroll to position [19, 0]
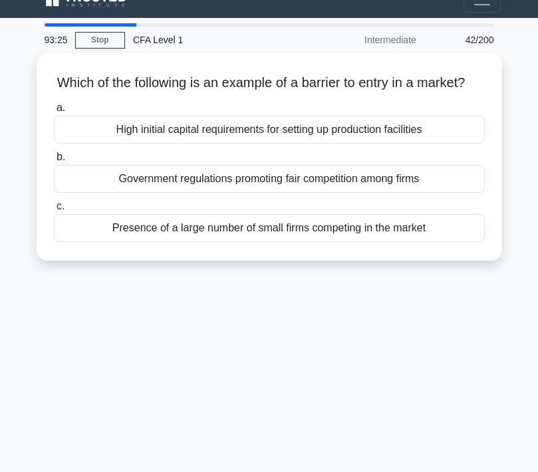
click at [429, 144] on div "High initial capital requirements for setting up production facilities" at bounding box center [269, 130] width 431 height 28
click at [54, 112] on input "a. High initial capital requirements for setting up production facilities" at bounding box center [54, 108] width 0 height 9
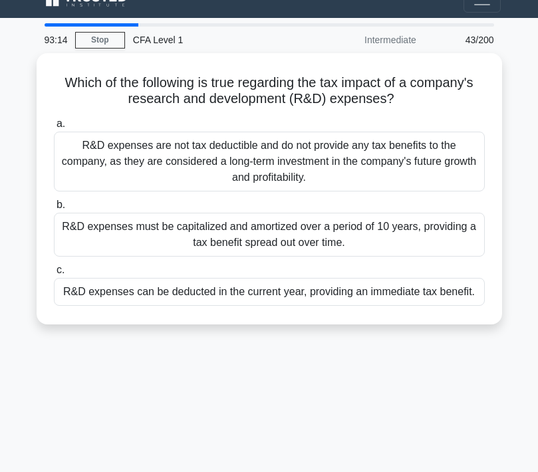
click at [455, 222] on div "R&D expenses must be capitalized and amortized over a period of 10 years, provi…" at bounding box center [269, 235] width 431 height 44
click at [54, 210] on input "b. R&D expenses must be capitalized and amortized over a period of 10 years, pr…" at bounding box center [54, 205] width 0 height 9
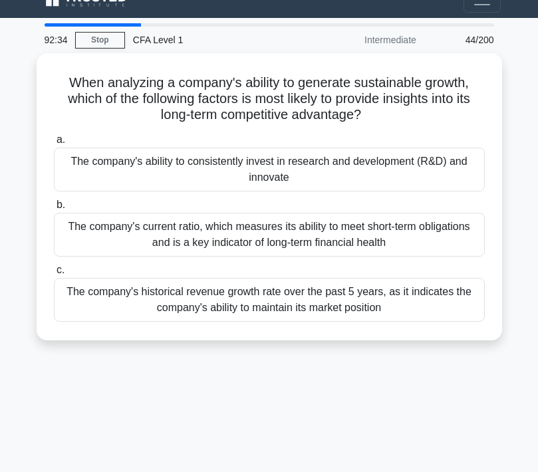
click at [447, 150] on div "The company's ability to consistently invest in research and development (R&D) …" at bounding box center [269, 170] width 431 height 44
click at [54, 144] on input "a. The company's ability to consistently invest in research and development (R&…" at bounding box center [54, 140] width 0 height 9
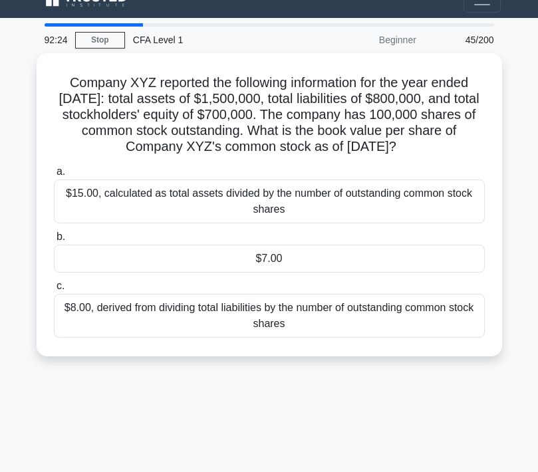
click at [99, 38] on link "Stop" at bounding box center [100, 40] width 50 height 17
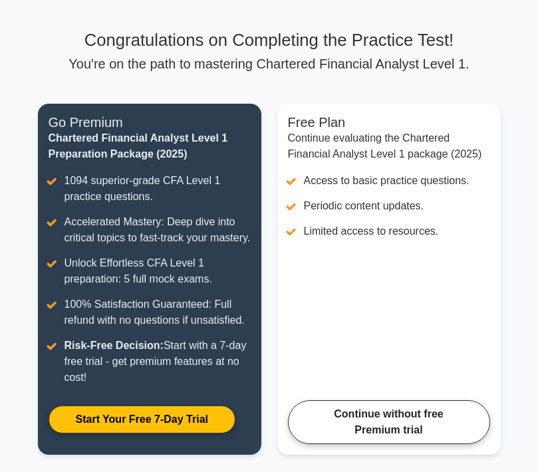
scroll to position [46, 0]
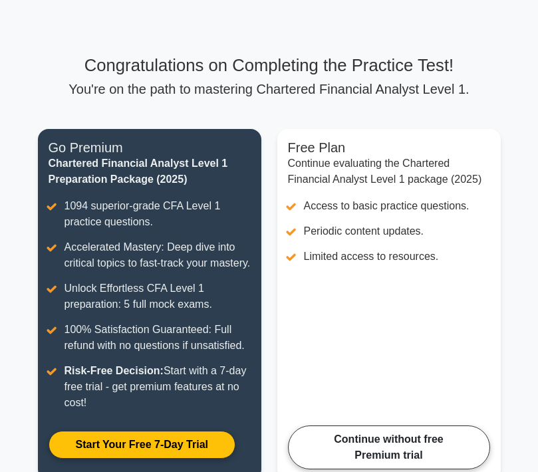
click at [341, 470] on link "Continue without free Premium trial" at bounding box center [389, 448] width 202 height 44
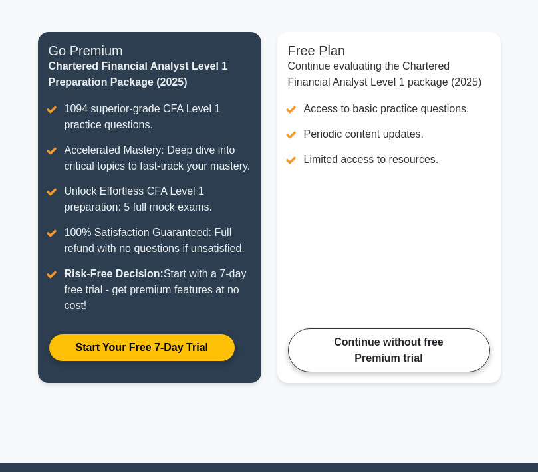
scroll to position [138, 0]
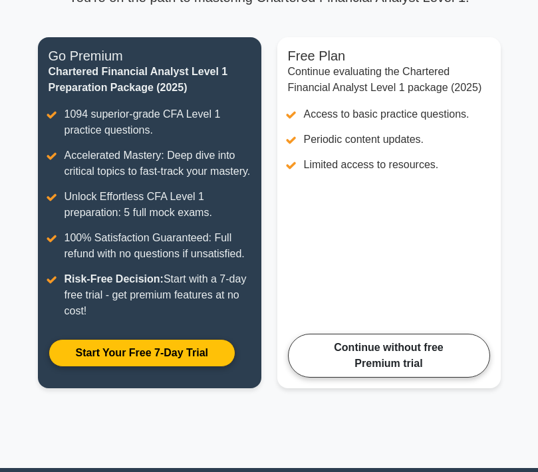
click at [330, 378] on link "Continue without free Premium trial" at bounding box center [389, 356] width 202 height 44
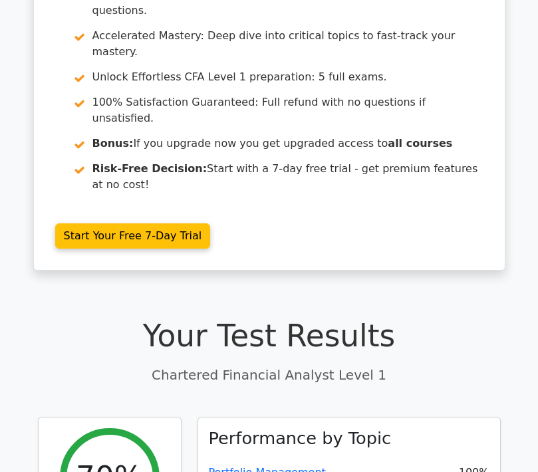
scroll to position [49, 0]
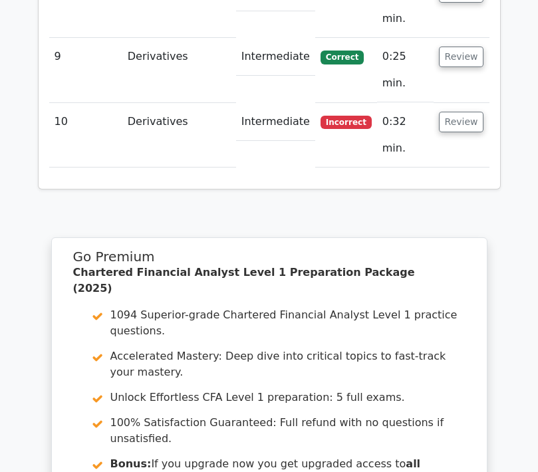
scroll to position [2016, 0]
